Goal: Task Accomplishment & Management: Use online tool/utility

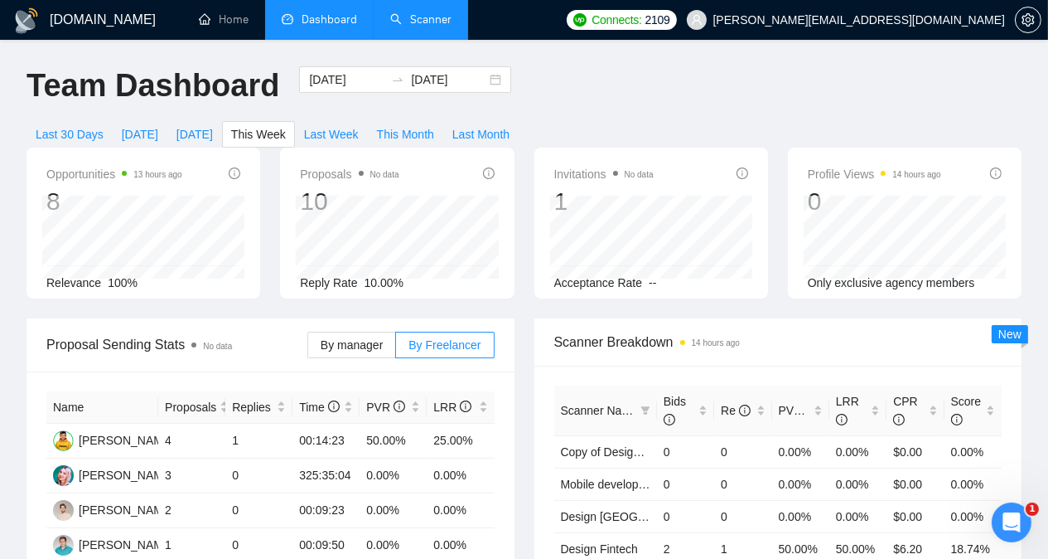
click at [438, 26] on link "Scanner" at bounding box center [420, 19] width 61 height 14
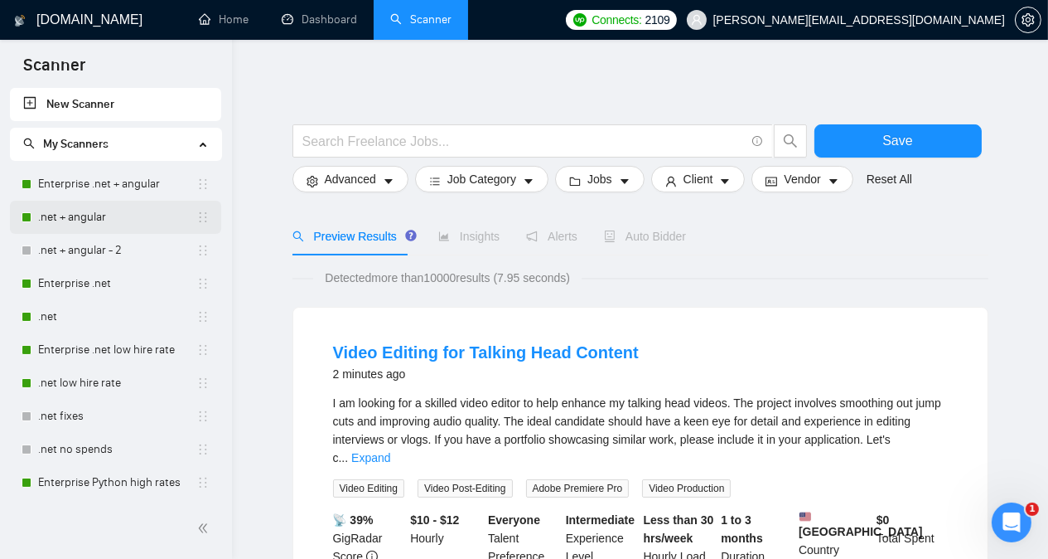
click at [136, 216] on link ".net + angular" at bounding box center [117, 217] width 158 height 33
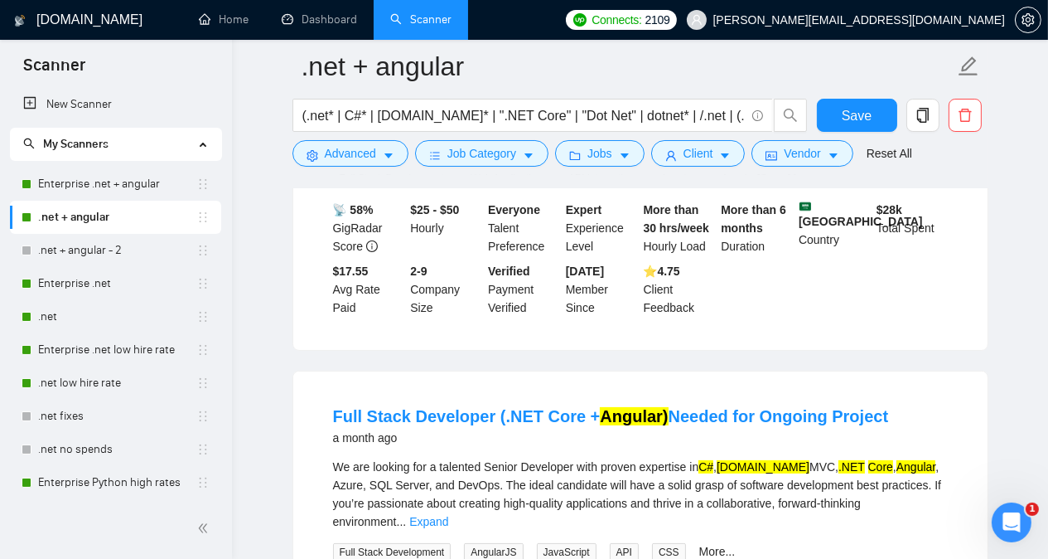
scroll to position [398, 0]
